Goal: Information Seeking & Learning: Learn about a topic

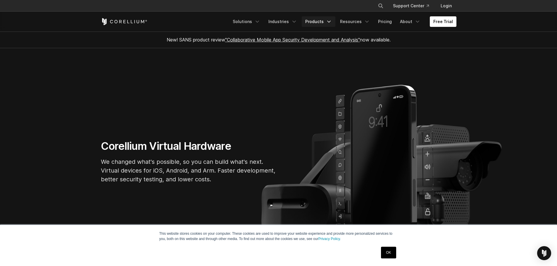
click at [318, 19] on link "Products" at bounding box center [319, 21] width 34 height 11
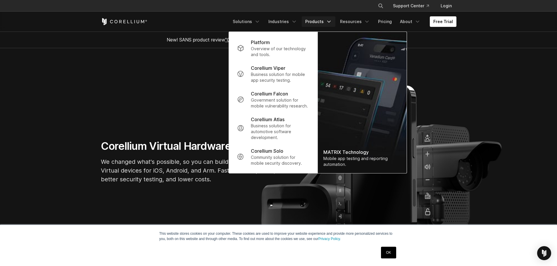
click at [153, 97] on section "Corellium Virtual Hardware We changed what's possible, so you can build what's …" at bounding box center [278, 164] width 557 height 232
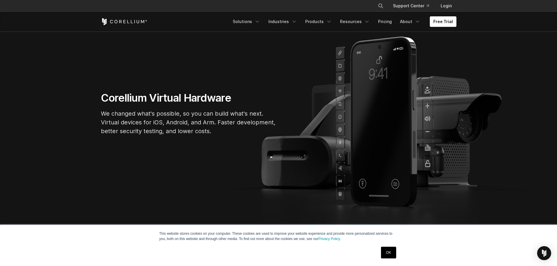
scroll to position [58, 0]
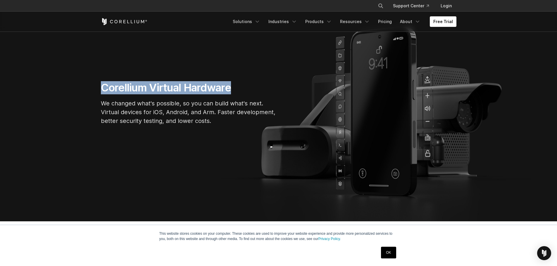
drag, startPoint x: 148, startPoint y: 88, endPoint x: 232, endPoint y: 91, distance: 84.8
click at [232, 91] on div "Corellium Virtual Hardware We changed what's possible, so you can build what's …" at bounding box center [188, 105] width 187 height 49
click at [219, 90] on h1 "Corellium Virtual Hardware" at bounding box center [188, 87] width 175 height 13
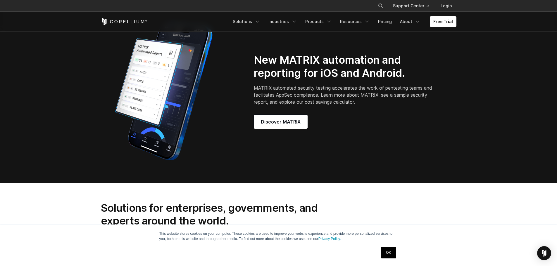
scroll to position [497, 0]
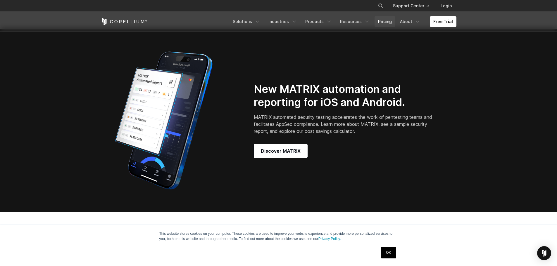
click at [387, 19] on link "Pricing" at bounding box center [384, 21] width 21 height 11
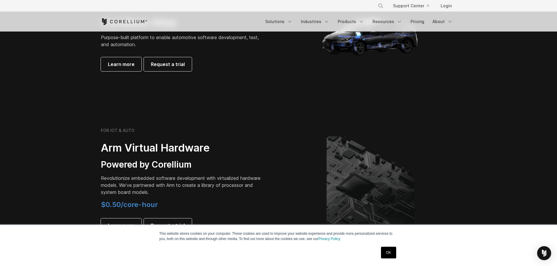
scroll to position [614, 0]
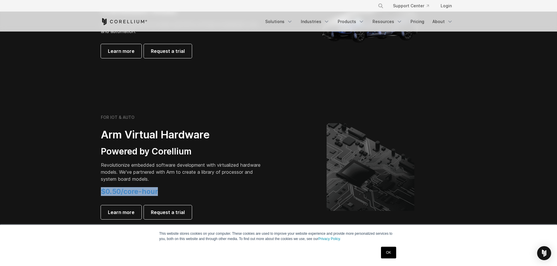
drag, startPoint x: 132, startPoint y: 193, endPoint x: 92, endPoint y: 193, distance: 40.0
click at [92, 193] on section "FOR IOT & AUTO Arm Virtual Hardware Powered by Corellium Revolutionize embedded…" at bounding box center [278, 171] width 557 height 151
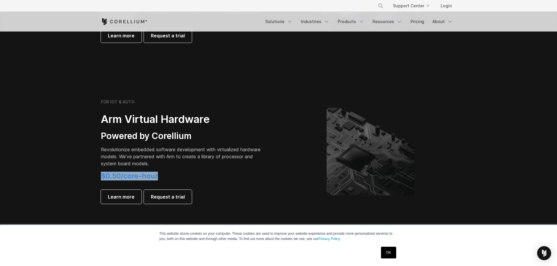
scroll to position [643, 0]
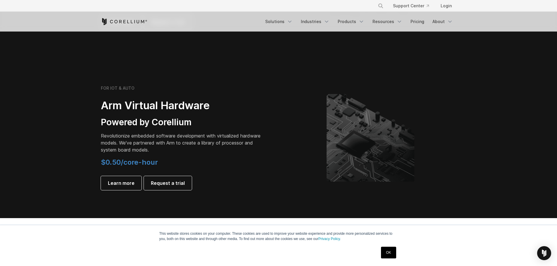
click at [132, 141] on p "Revolutionize embedded software development with virtualized hardware models. W…" at bounding box center [183, 142] width 164 height 21
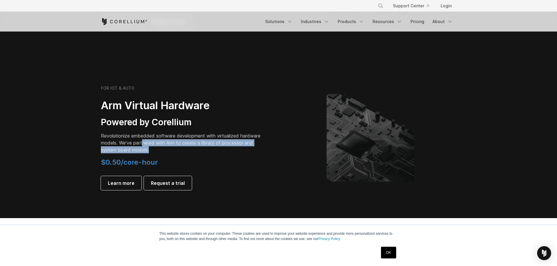
drag, startPoint x: 146, startPoint y: 143, endPoint x: 143, endPoint y: 141, distance: 3.8
click at [143, 141] on p "Revolutionize embedded software development with virtualized hardware models. W…" at bounding box center [183, 142] width 164 height 21
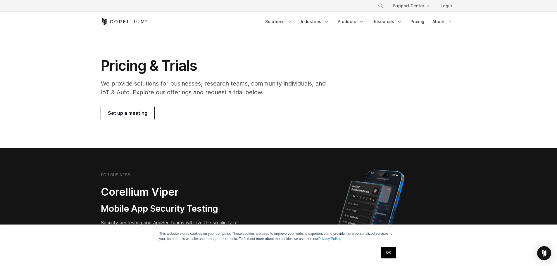
scroll to position [0, 0]
